Goal: Task Accomplishment & Management: Complete application form

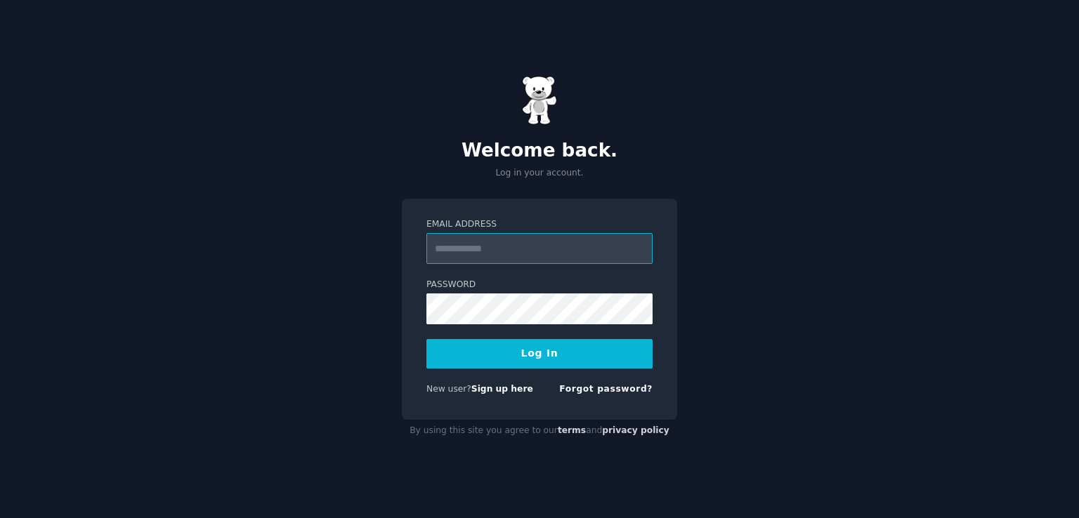
click at [500, 241] on input "Email Address" at bounding box center [539, 248] width 226 height 31
click at [374, 244] on div "Welcome back. Log in your account. Email Address Password Log In New user? Sign…" at bounding box center [539, 259] width 1079 height 518
drag, startPoint x: 503, startPoint y: 256, endPoint x: 511, endPoint y: 262, distance: 10.0
click at [503, 256] on input "Email Address" at bounding box center [539, 248] width 226 height 31
type input "**********"
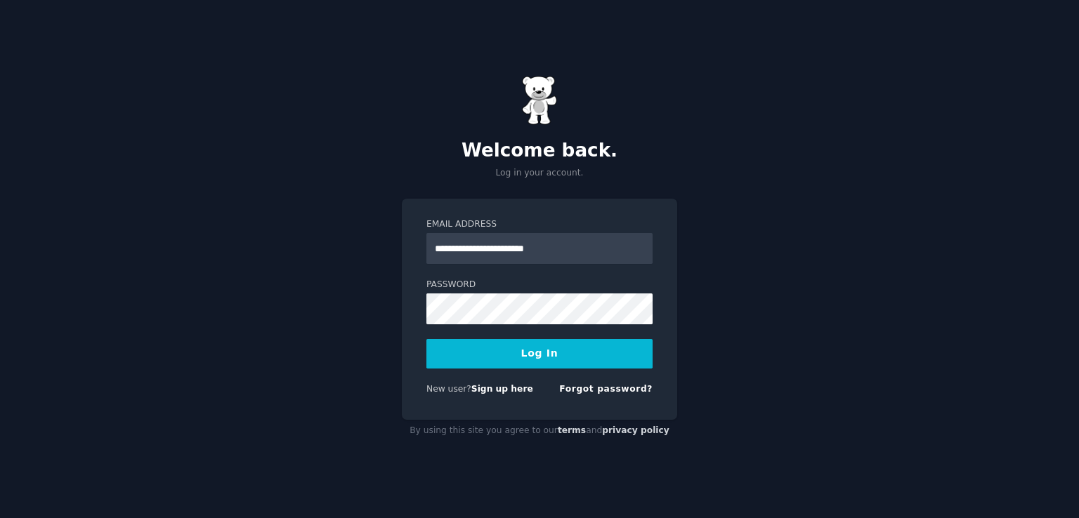
click at [537, 353] on button "Log In" at bounding box center [539, 353] width 226 height 29
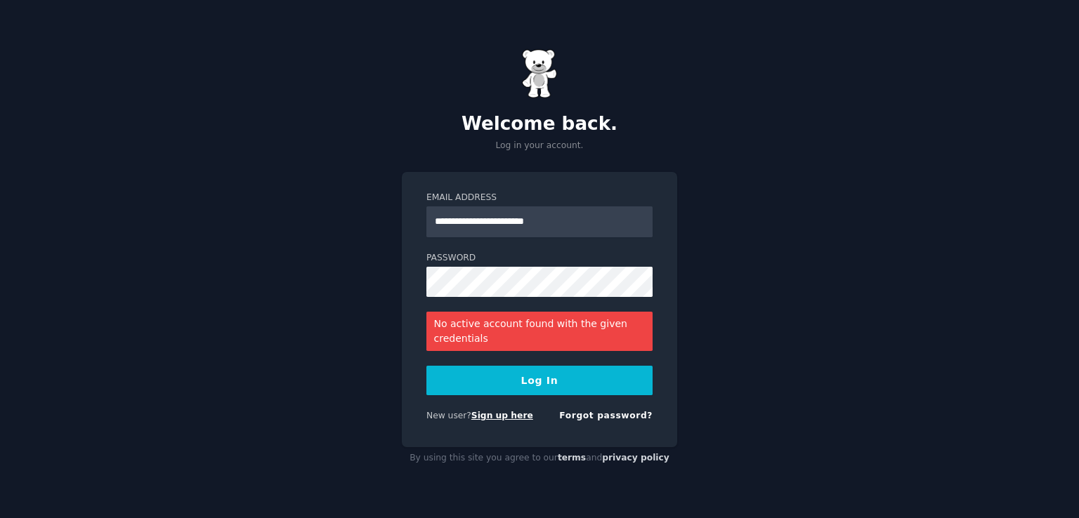
click at [500, 417] on link "Sign up here" at bounding box center [502, 416] width 62 height 10
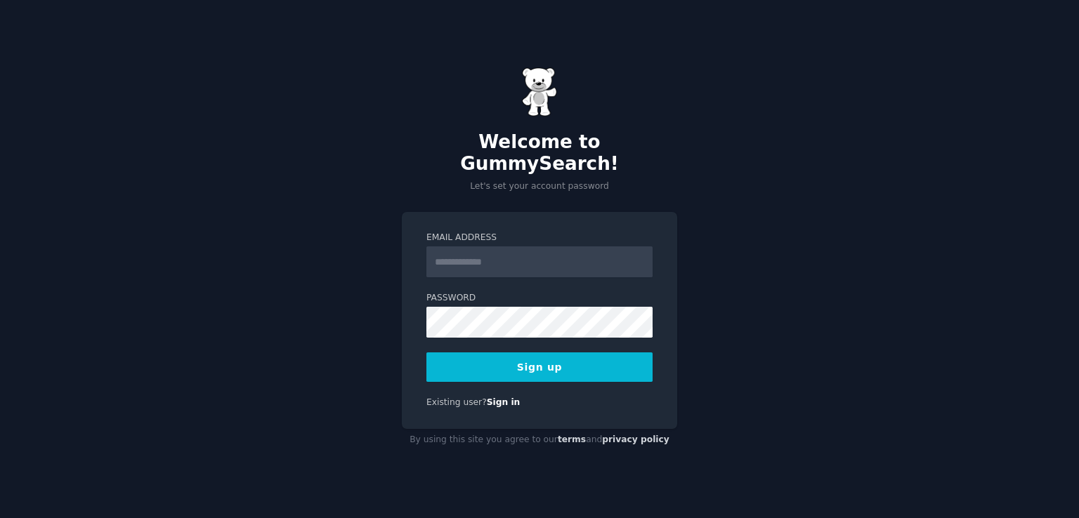
click at [501, 253] on input "Email Address" at bounding box center [539, 262] width 226 height 31
type input "**********"
click at [524, 361] on button "Sign up" at bounding box center [539, 367] width 226 height 29
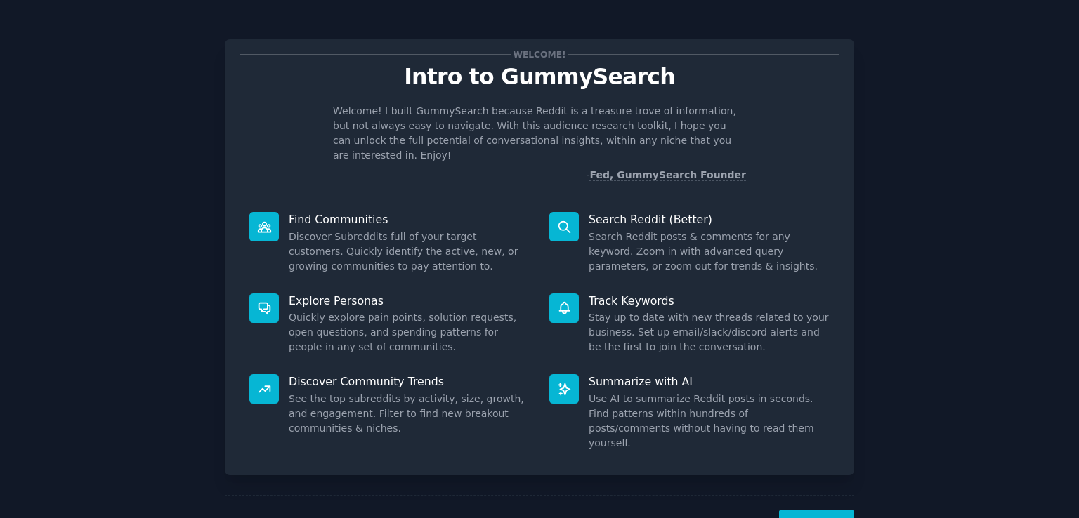
click at [825, 511] on button "Next" at bounding box center [816, 528] width 75 height 34
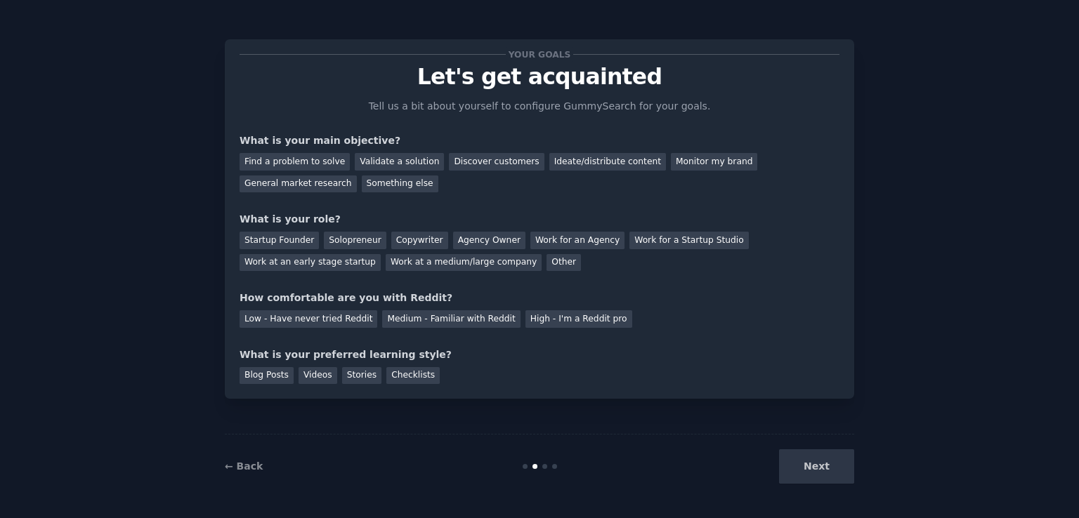
click at [802, 472] on div "Next" at bounding box center [749, 467] width 210 height 34
